Goal: Navigation & Orientation: Find specific page/section

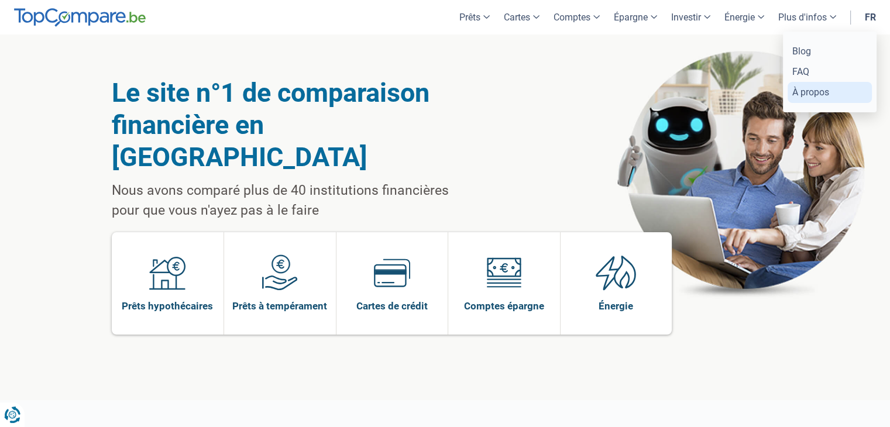
click at [797, 90] on link "À propos" at bounding box center [830, 92] width 84 height 20
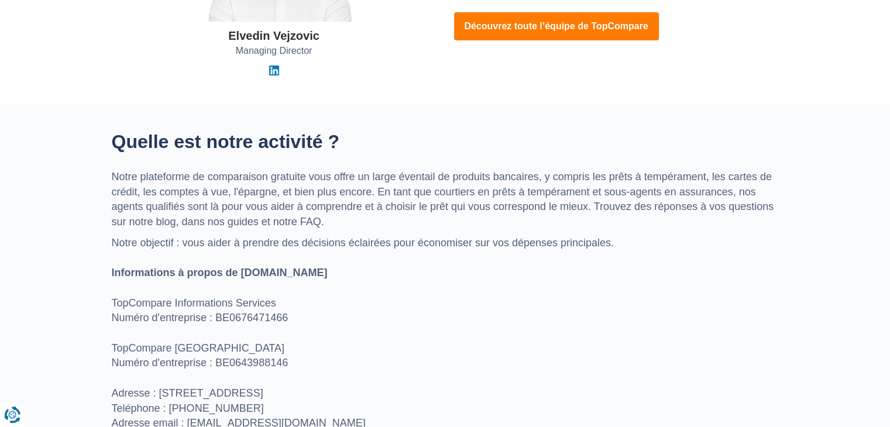
scroll to position [207, 0]
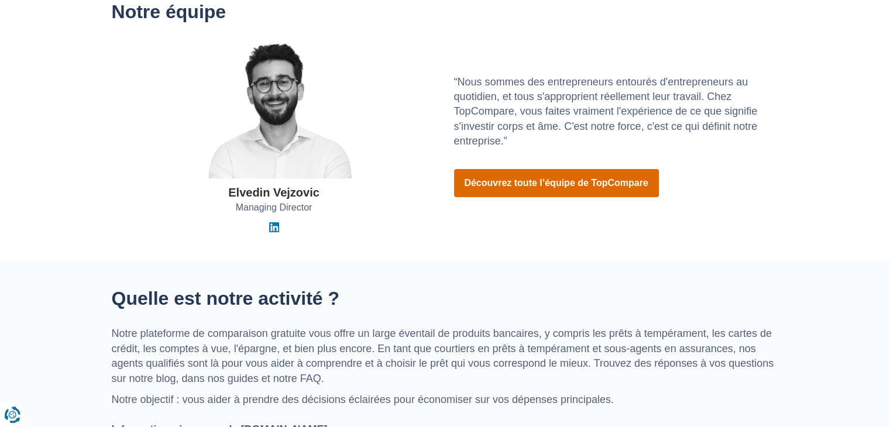
click at [506, 185] on link "Découvrez toute l’équipe de TopCompare" at bounding box center [556, 183] width 205 height 28
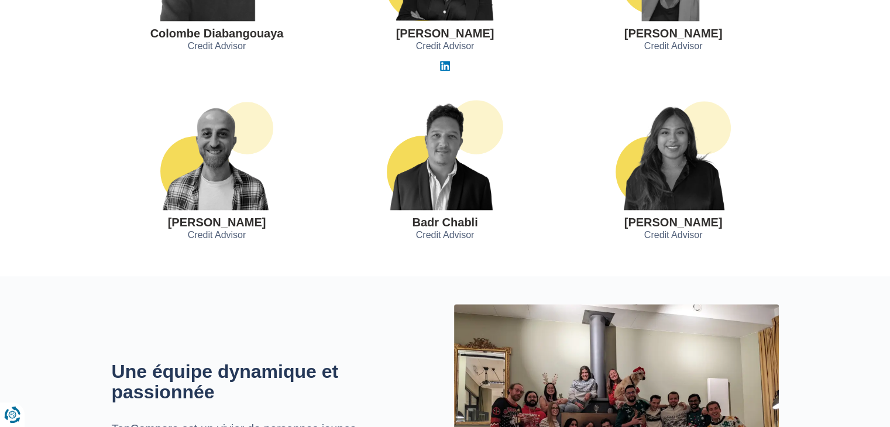
scroll to position [1168, 0]
